Goal: Task Accomplishment & Management: Complete application form

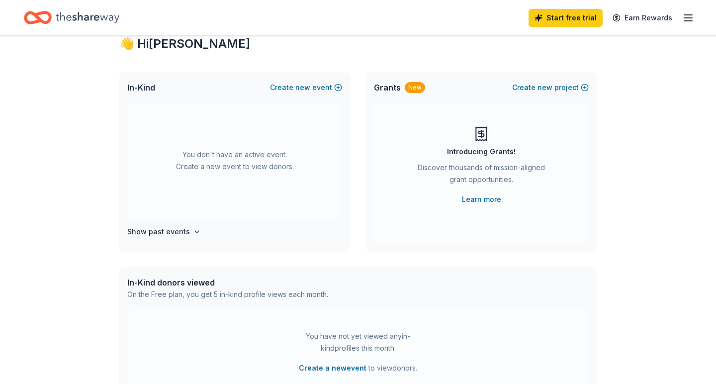
scroll to position [34, 0]
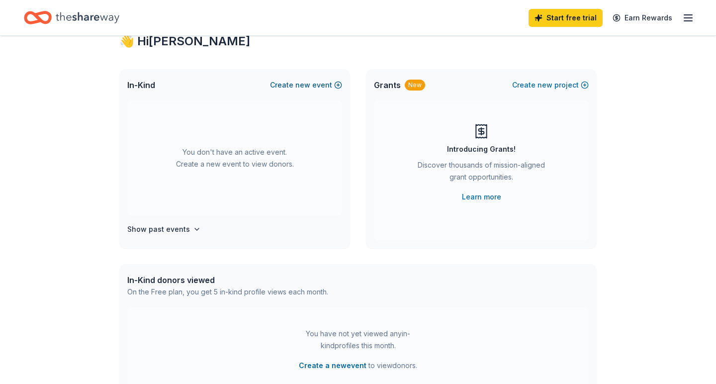
click at [314, 80] on button "Create new event" at bounding box center [306, 85] width 72 height 12
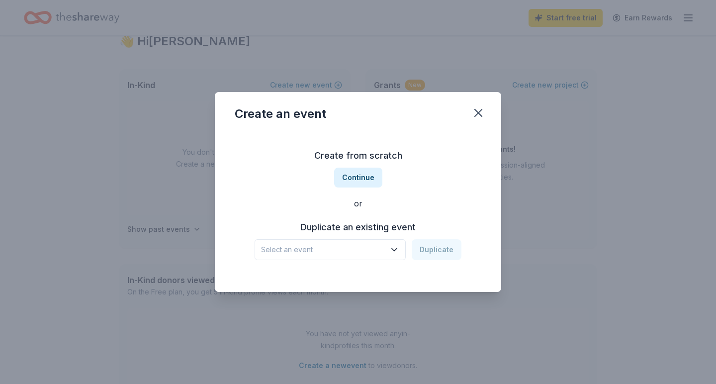
click at [362, 249] on span "Select an event" at bounding box center [323, 250] width 124 height 12
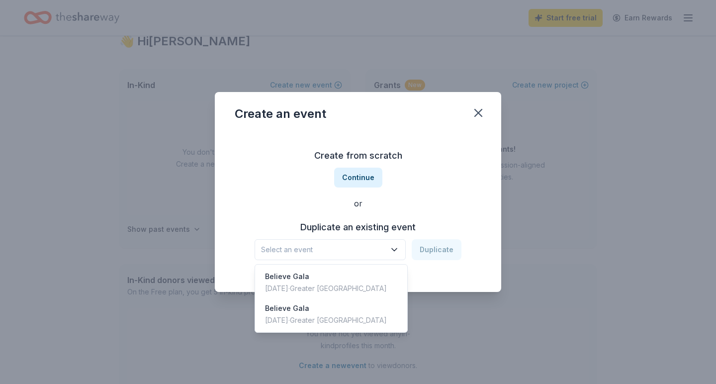
click at [367, 178] on div "Create from scratch Continue or Duplicate an existing event Select an event Dup…" at bounding box center [358, 204] width 247 height 144
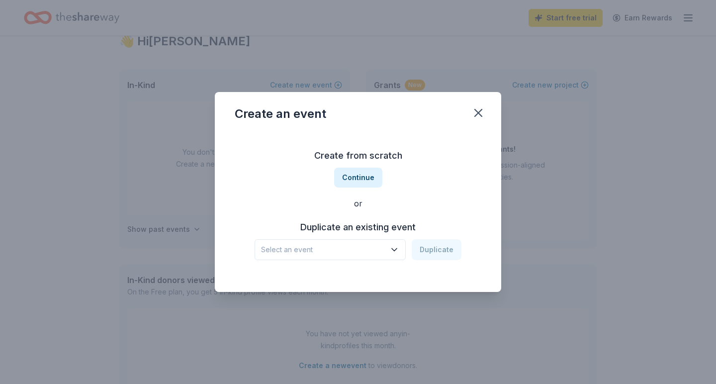
click at [367, 178] on button "Continue" at bounding box center [358, 178] width 48 height 20
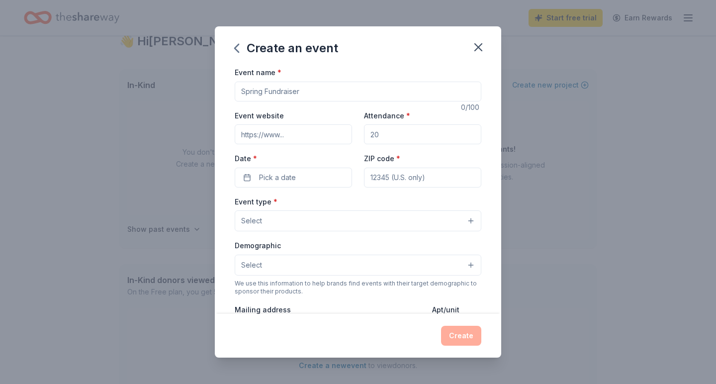
click at [267, 87] on input "Event name *" at bounding box center [358, 92] width 247 height 20
paste input "2025 QSAC [PERSON_NAME] Memorial Bowl-A-Thon"
type input "2025 QSAC [PERSON_NAME] Memorial Bowl-A-Thon"
paste input "https://givebutter.com/QSACBowl2025"
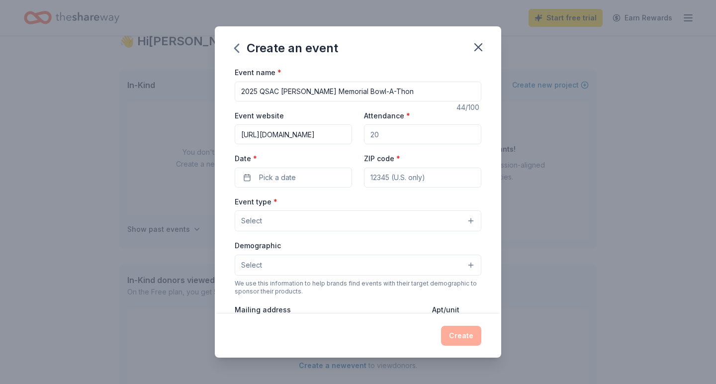
type input "https://givebutter.com/QSACBowl2025"
click at [387, 139] on input "Attendance *" at bounding box center [422, 134] width 117 height 20
type input "100"
click at [313, 183] on button "Pick a date" at bounding box center [293, 178] width 117 height 20
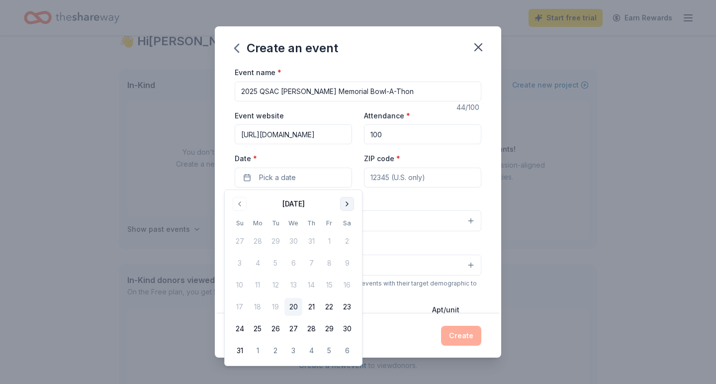
click at [353, 197] on button "Go to next month" at bounding box center [347, 204] width 14 height 14
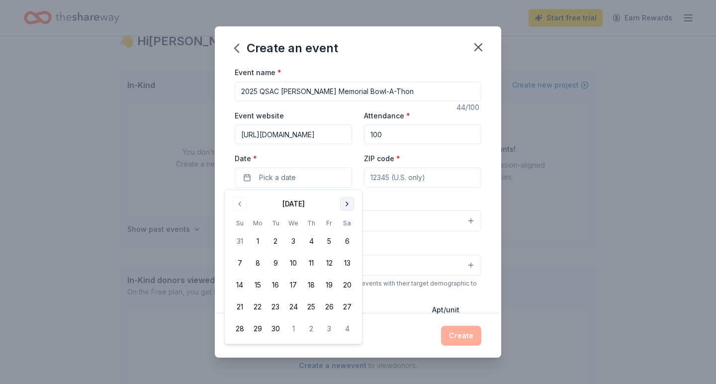
click at [353, 197] on button "Go to next month" at bounding box center [347, 204] width 14 height 14
click at [350, 309] on button "25" at bounding box center [347, 307] width 18 height 18
click at [350, 305] on button "25" at bounding box center [347, 307] width 18 height 18
click at [353, 312] on button "25" at bounding box center [347, 307] width 18 height 18
click at [418, 175] on input "ZIP code *" at bounding box center [422, 178] width 117 height 20
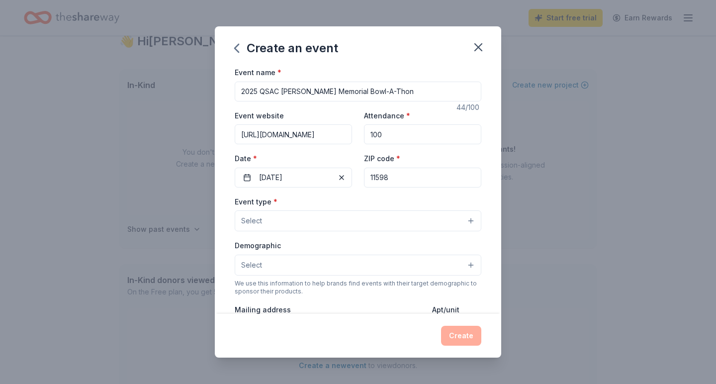
type input "11598"
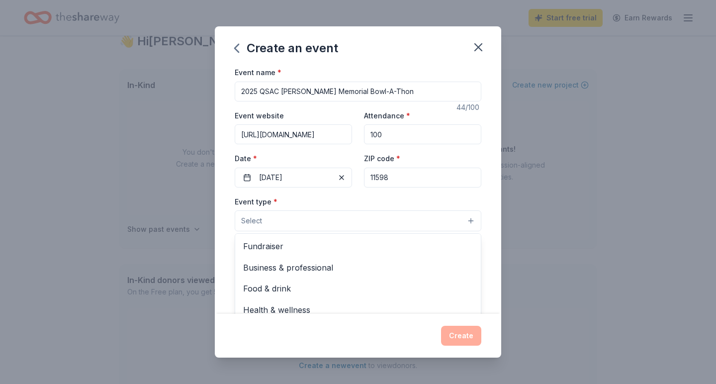
click at [284, 221] on button "Select" at bounding box center [358, 220] width 247 height 21
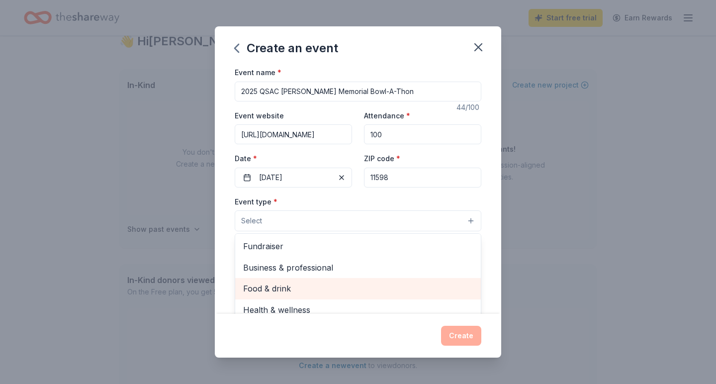
scroll to position [3, 0]
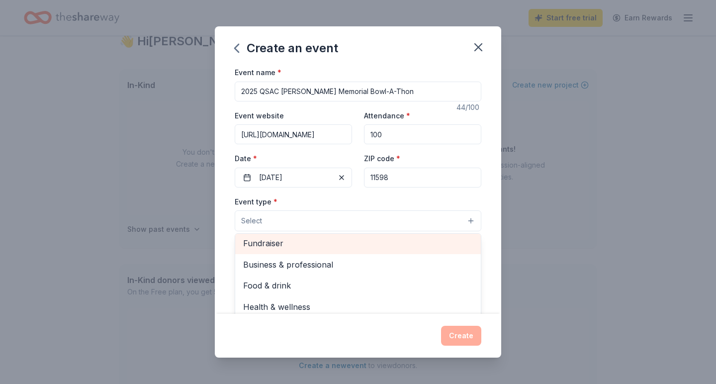
click at [328, 247] on span "Fundraiser" at bounding box center [358, 243] width 230 height 13
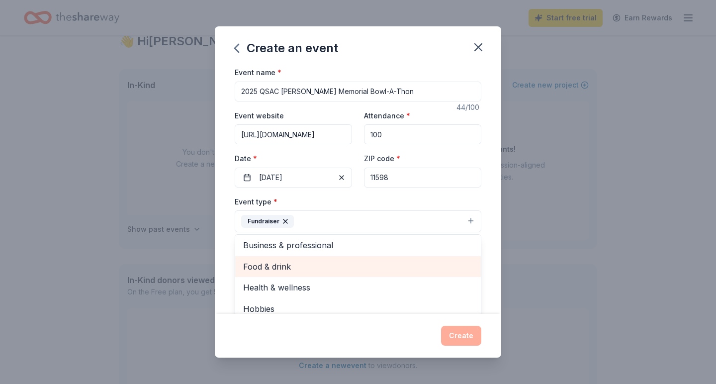
scroll to position [12, 0]
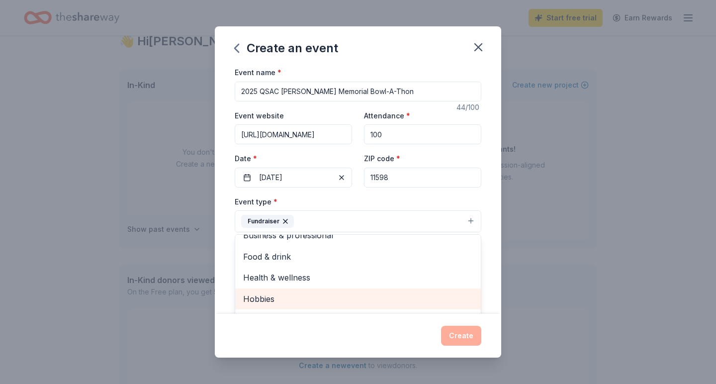
click at [299, 300] on span "Hobbies" at bounding box center [358, 298] width 230 height 13
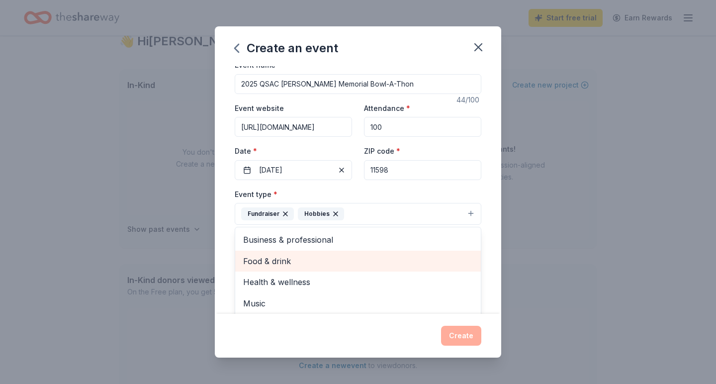
click at [310, 262] on span "Food & drink" at bounding box center [358, 261] width 230 height 13
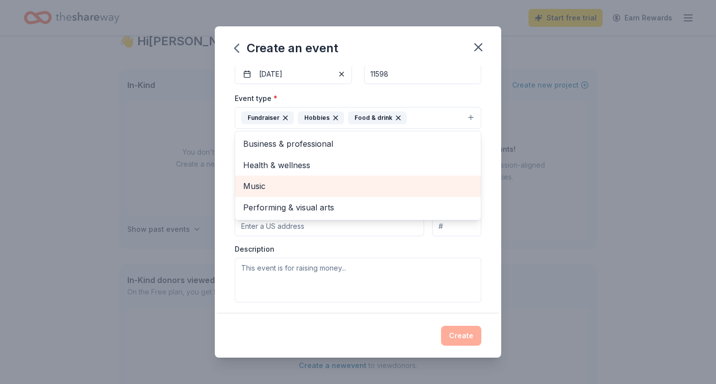
scroll to position [117, 0]
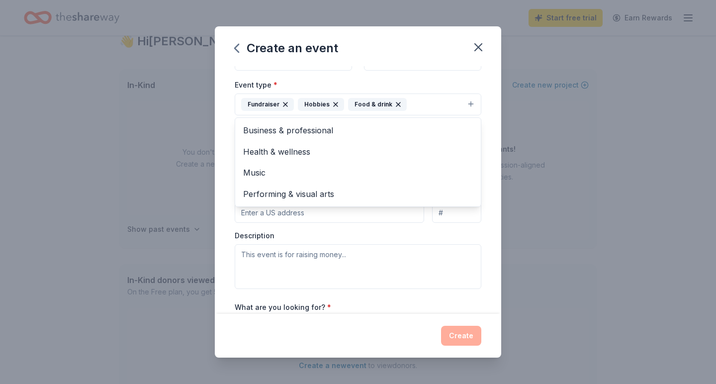
click at [311, 221] on div "Event type * Fundraiser Hobbies Food & drink Business & professional Health & w…" at bounding box center [358, 184] width 247 height 210
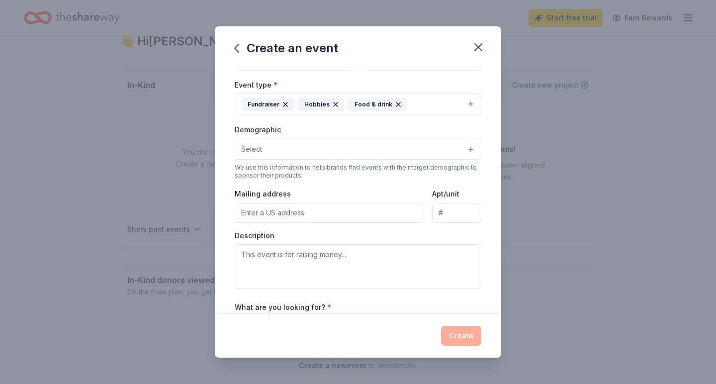
click at [309, 210] on input "Mailing address" at bounding box center [330, 213] width 190 height 20
click at [292, 151] on button "Select" at bounding box center [358, 149] width 247 height 21
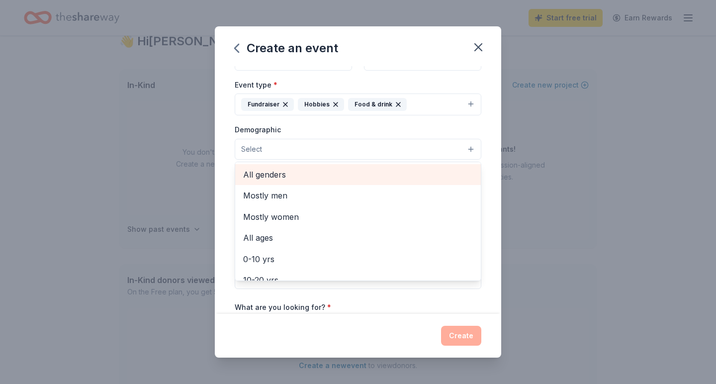
click at [287, 170] on span "All genders" at bounding box center [358, 174] width 230 height 13
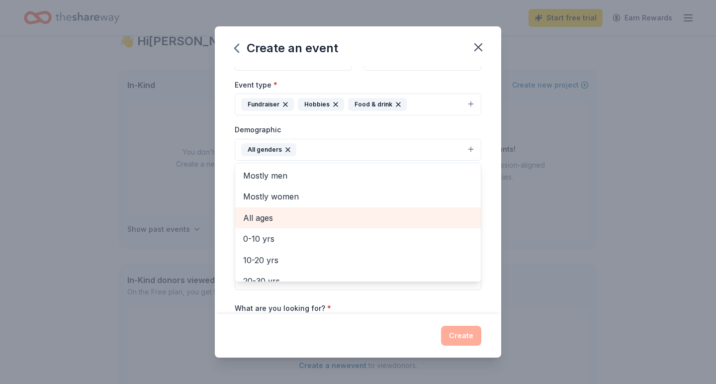
click at [275, 215] on span "All ages" at bounding box center [358, 217] width 230 height 13
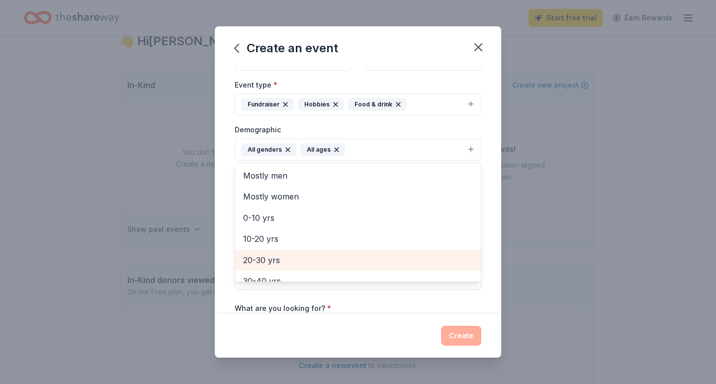
scroll to position [117, 0]
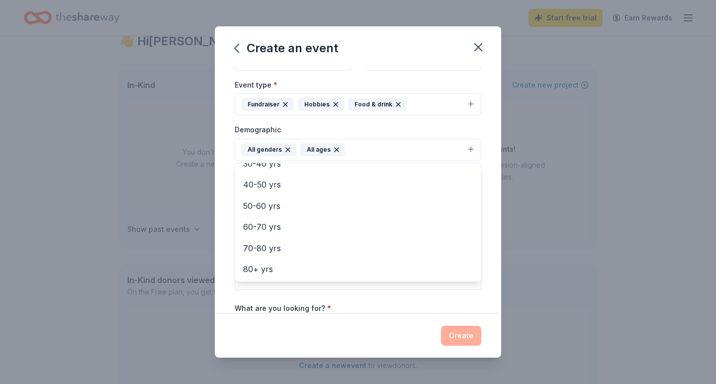
click at [363, 305] on div "Event name * 2025 QSAC Janice Silber Memorial Bowl-A-Thon 44 /100 Event website…" at bounding box center [358, 180] width 247 height 462
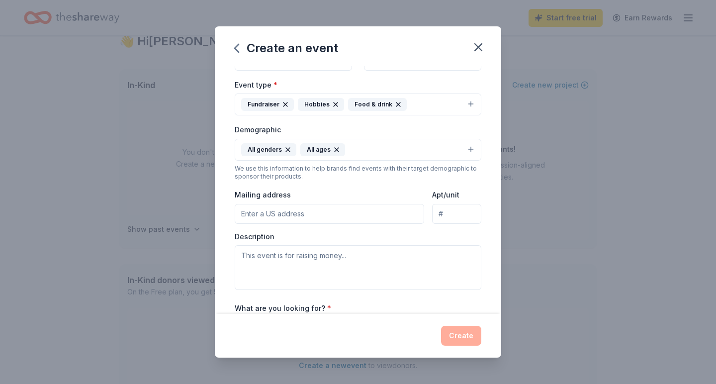
click at [328, 212] on input "Mailing address" at bounding box center [330, 214] width 190 height 20
type input "253 W. 35th St. 14th Floor"
click at [456, 215] on input "Apt/unit" at bounding box center [456, 214] width 49 height 20
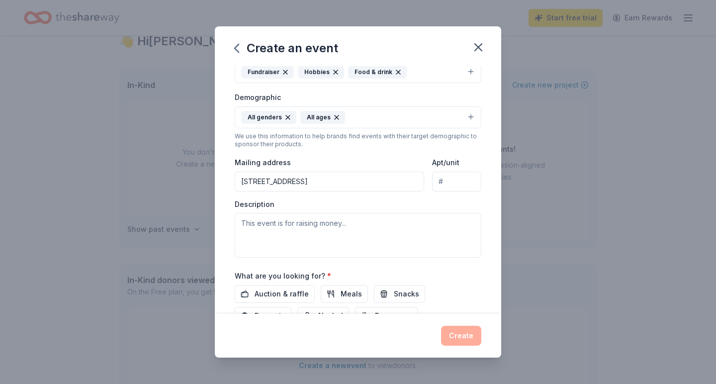
scroll to position [154, 0]
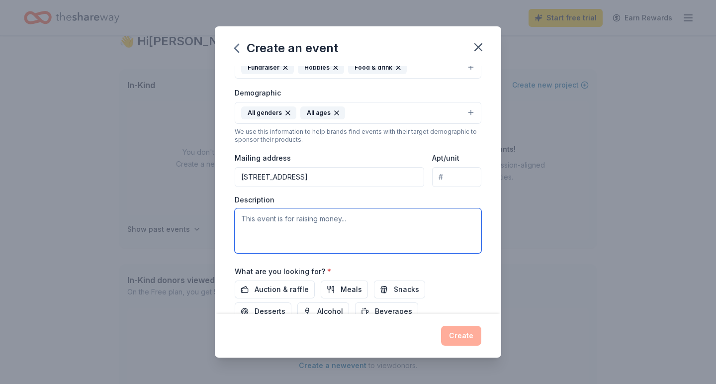
click at [352, 231] on textarea at bounding box center [358, 230] width 247 height 45
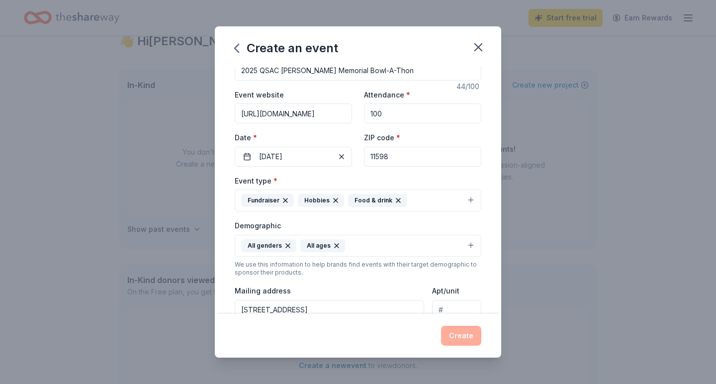
scroll to position [24, 0]
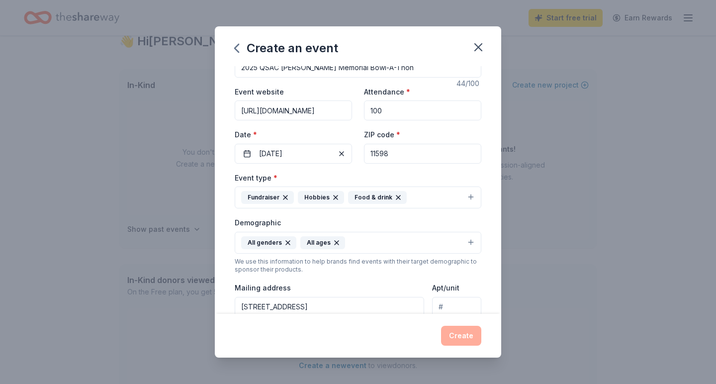
click at [407, 153] on input "11598" at bounding box center [422, 154] width 117 height 20
type input "10001"
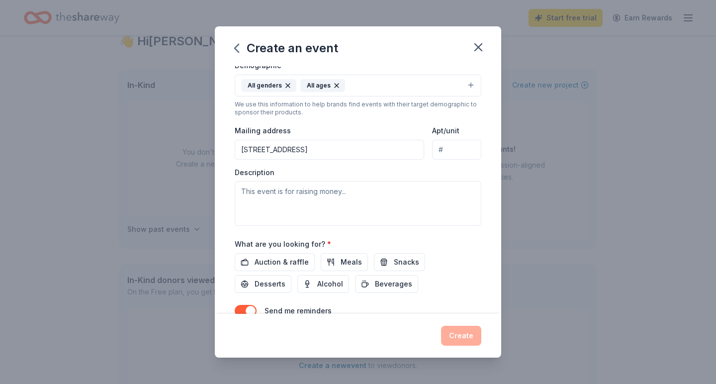
scroll to position [230, 0]
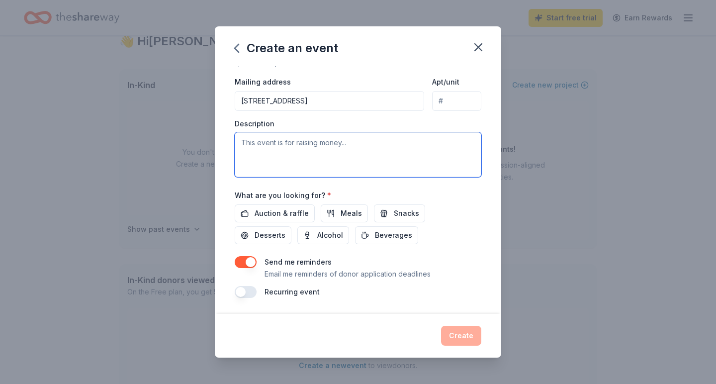
click at [325, 144] on textarea at bounding box center [358, 154] width 247 height 45
paste textarea "Janice Silber, one of QSAC's founding members, dedicated her life to improving …"
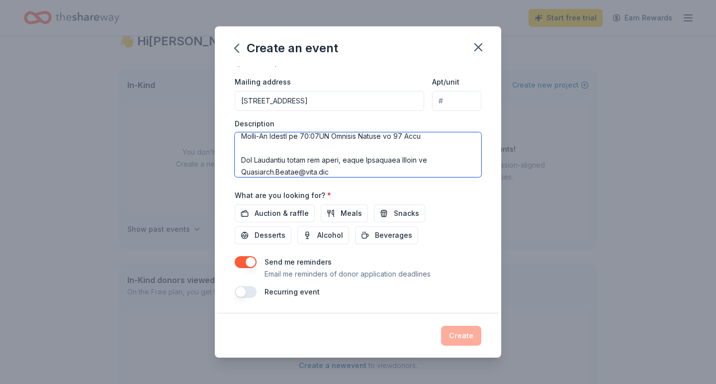
scroll to position [275, 0]
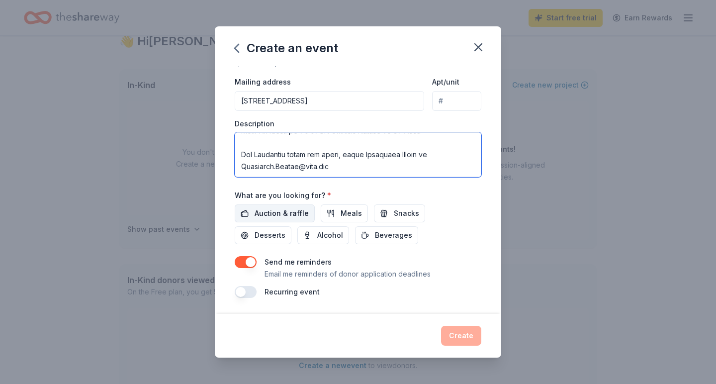
type textarea "Janice Silber, one of QSAC's founding members, dedicated her life to improving …"
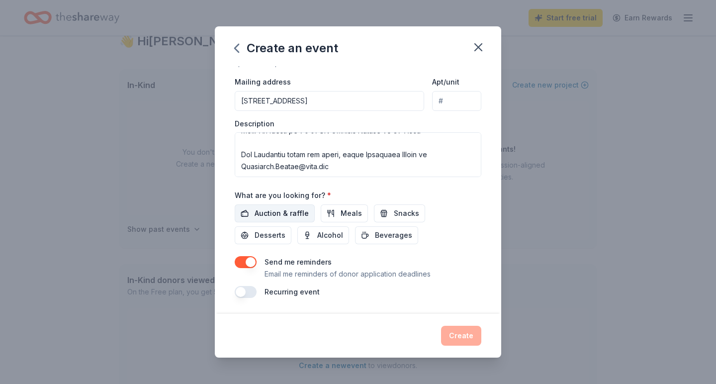
click at [292, 214] on span "Auction & raffle" at bounding box center [282, 213] width 54 height 12
click at [455, 336] on button "Create" at bounding box center [461, 336] width 40 height 20
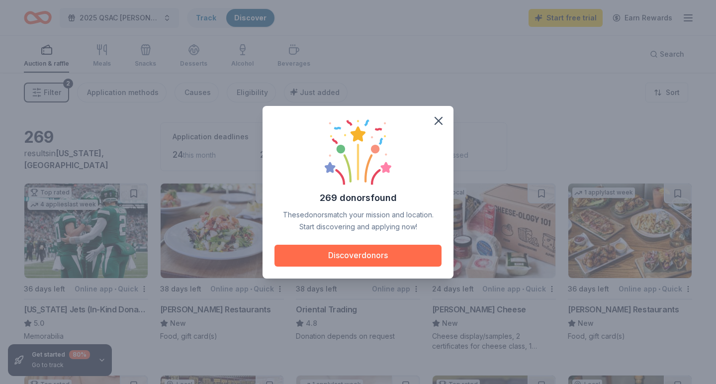
click at [381, 260] on button "Discover donors" at bounding box center [358, 256] width 167 height 22
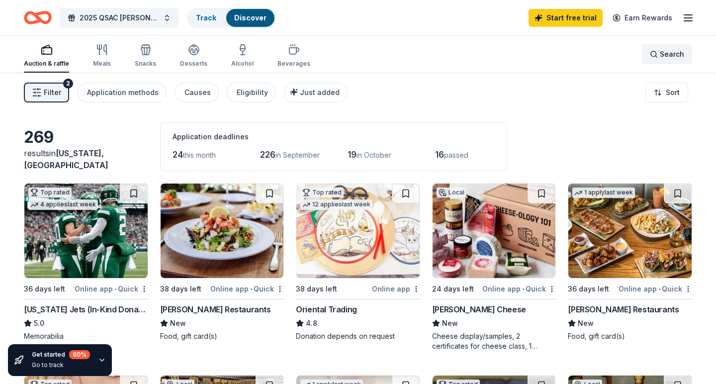
click at [659, 54] on div "Search" at bounding box center [667, 54] width 34 height 12
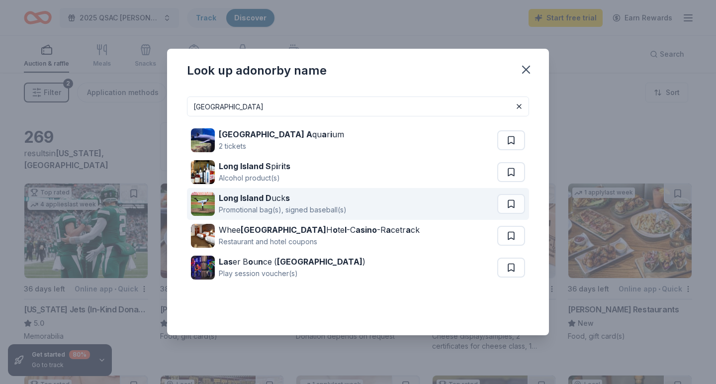
click at [349, 209] on div "Long Island D uck s Promotional bag(s), signed baseball(s)" at bounding box center [344, 204] width 306 height 32
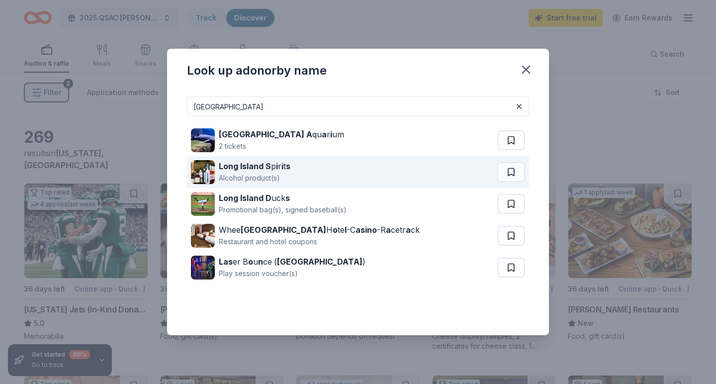
click at [282, 169] on strong "i" at bounding box center [283, 166] width 2 height 10
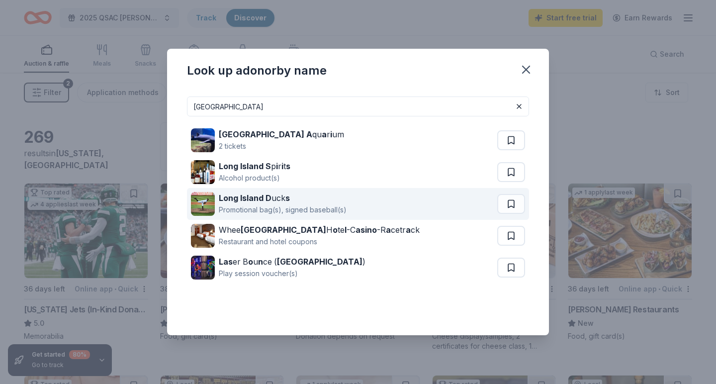
click at [323, 202] on div "Long Island D uck s" at bounding box center [283, 198] width 128 height 12
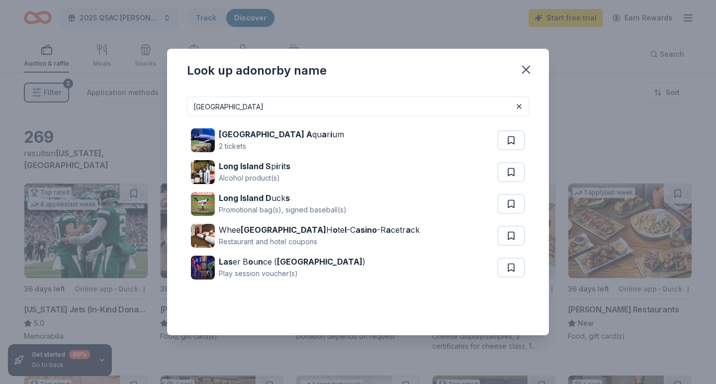
click at [287, 107] on input "long island" at bounding box center [358, 106] width 342 height 20
drag, startPoint x: 287, startPoint y: 107, endPoint x: 240, endPoint y: 107, distance: 47.8
click at [240, 107] on input "long island" at bounding box center [358, 106] width 342 height 20
type input "l"
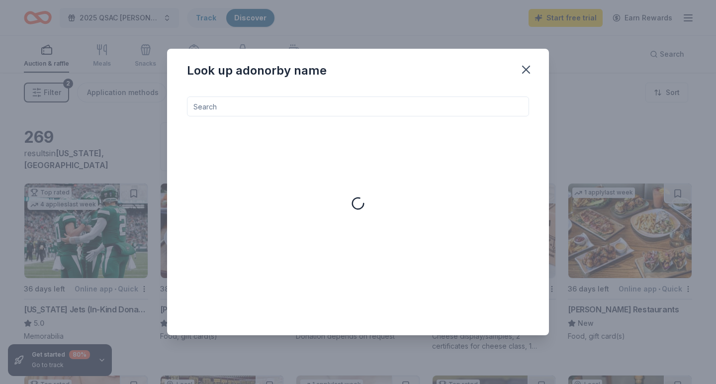
type input "n"
type input "queens"
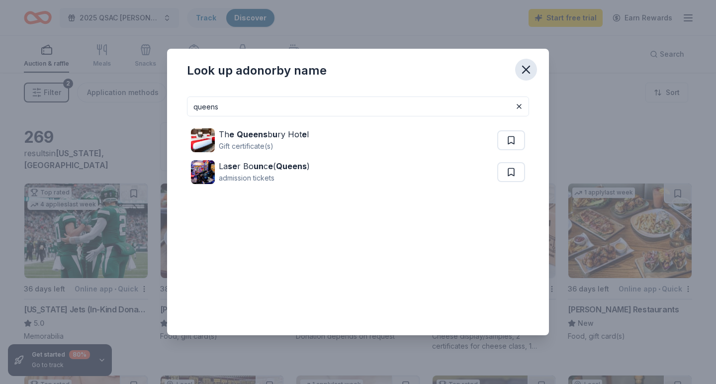
click at [522, 73] on icon "button" at bounding box center [526, 70] width 14 height 14
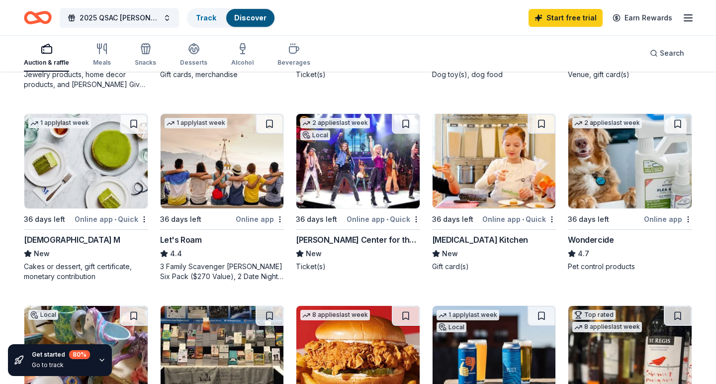
scroll to position [456, 0]
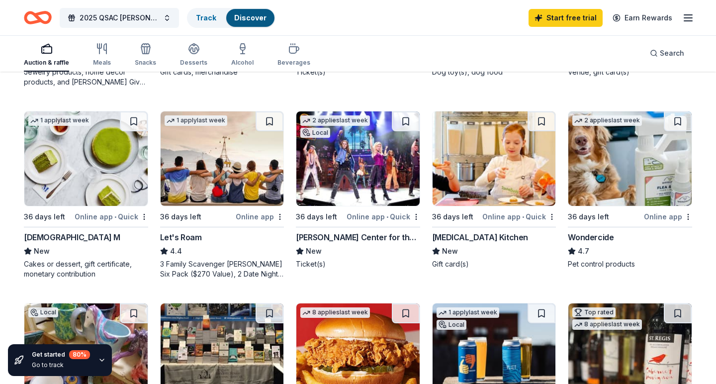
click at [322, 150] on img at bounding box center [357, 158] width 123 height 95
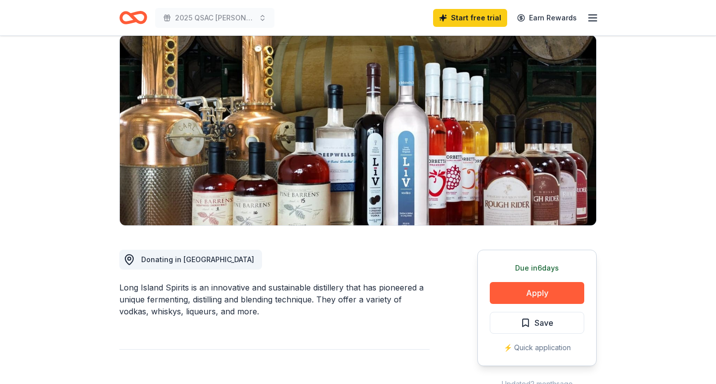
scroll to position [50, 0]
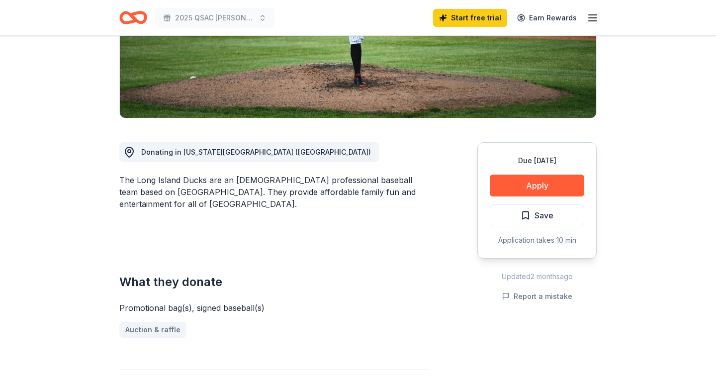
scroll to position [192, 0]
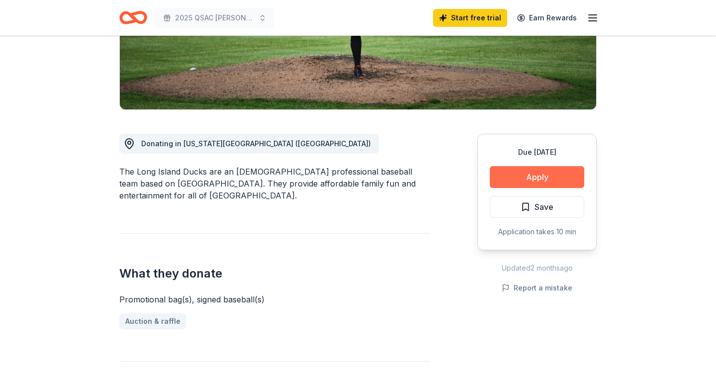
click at [534, 174] on button "Apply" at bounding box center [537, 177] width 95 height 22
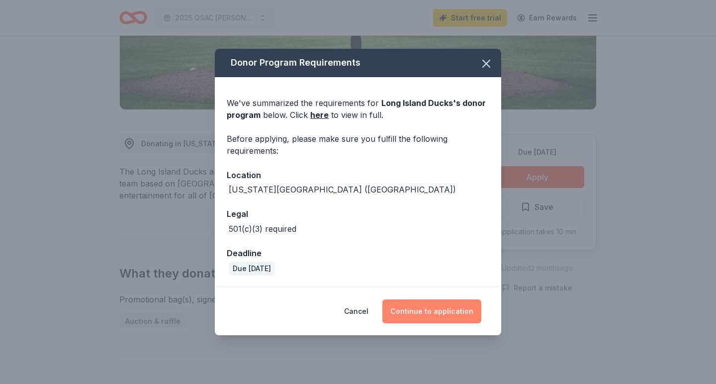
click at [424, 311] on button "Continue to application" at bounding box center [431, 311] width 99 height 24
